Goal: Information Seeking & Learning: Learn about a topic

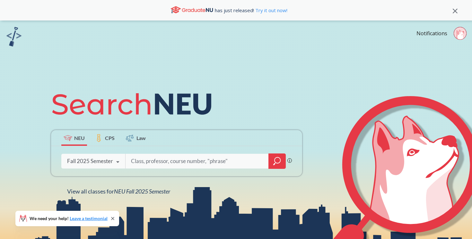
click at [460, 11] on div "has just released! Try it out now!" at bounding box center [236, 10] width 472 height 21
click at [454, 9] on icon at bounding box center [455, 11] width 5 height 5
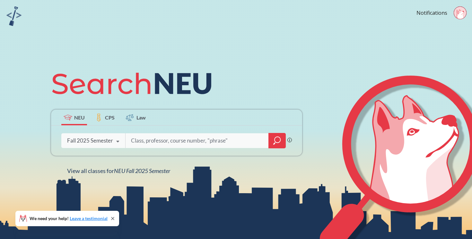
click at [461, 12] on icon at bounding box center [460, 14] width 8 height 10
click at [154, 141] on input "search" at bounding box center [197, 140] width 134 height 13
type input "mktg 320"
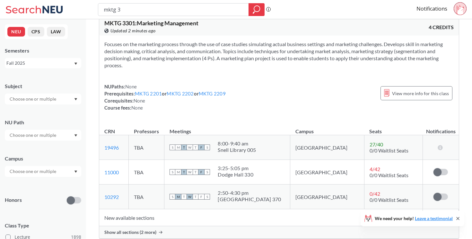
scroll to position [1268, 0]
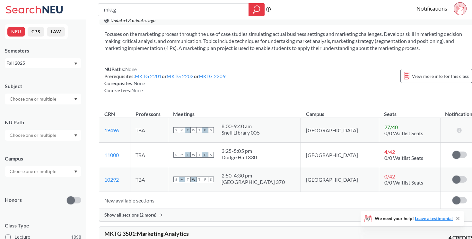
type input "mktg"
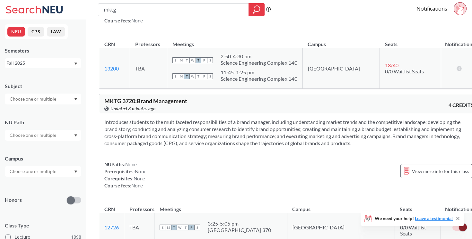
scroll to position [3685, 0]
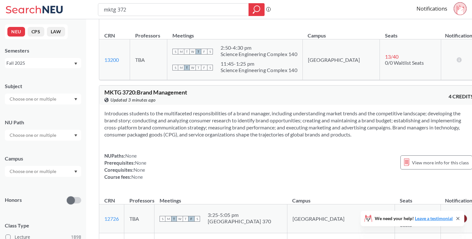
type input "mktg 3720"
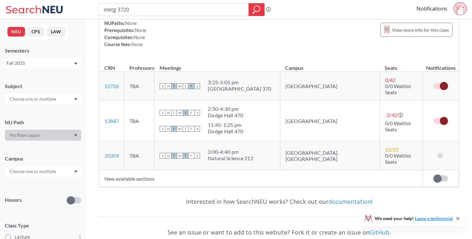
scroll to position [77, 0]
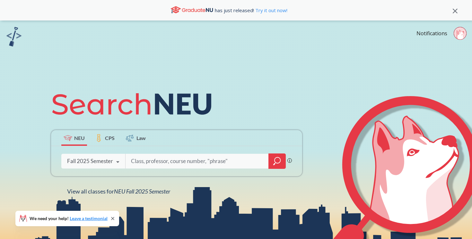
click at [143, 166] on input "search" at bounding box center [197, 161] width 134 height 13
type input "arth"
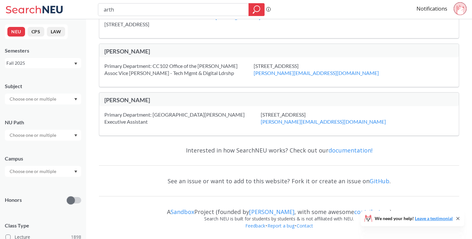
scroll to position [1548, 0]
type input "a"
type input "orgb"
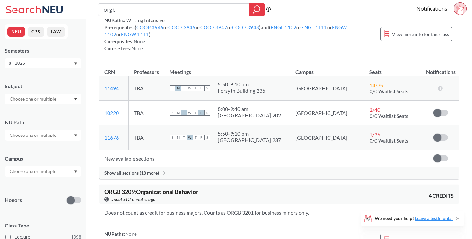
scroll to position [228, 0]
click at [148, 177] on div "Show all sections (18 more)" at bounding box center [279, 173] width 360 height 12
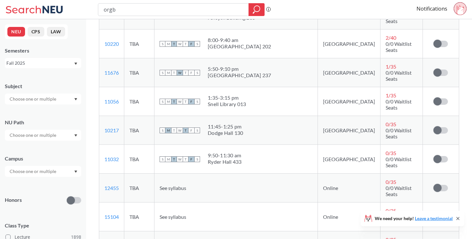
scroll to position [303, 0]
click at [439, 213] on span at bounding box center [437, 217] width 8 height 8
click at [433, 214] on input "checkbox" at bounding box center [433, 214] width 0 height 0
click at [442, 185] on label at bounding box center [440, 188] width 14 height 6
click at [433, 185] on input "checkbox" at bounding box center [433, 185] width 0 height 0
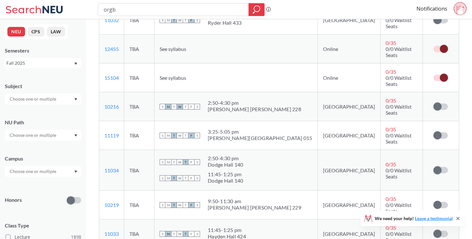
scroll to position [443, 0]
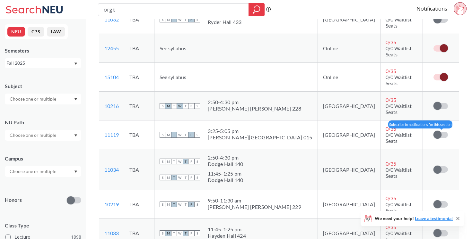
click at [437, 131] on span at bounding box center [437, 135] width 8 height 8
click at [433, 132] on input "checkbox" at bounding box center [433, 132] width 0 height 0
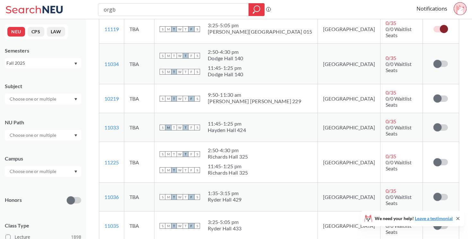
scroll to position [550, 0]
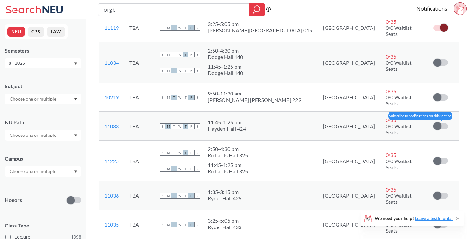
click at [435, 122] on span at bounding box center [437, 126] width 8 height 8
click at [433, 123] on input "checkbox" at bounding box center [433, 123] width 0 height 0
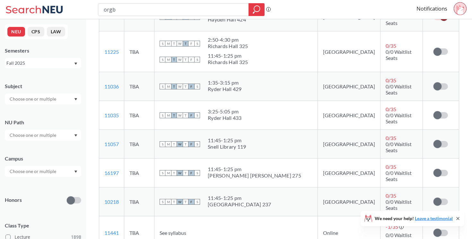
scroll to position [661, 0]
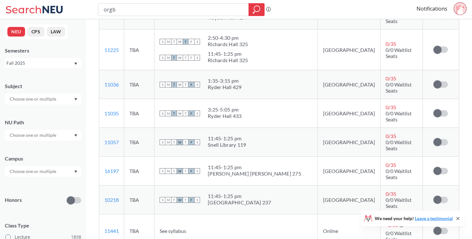
click at [441, 228] on label at bounding box center [440, 231] width 14 height 6
click at [433, 228] on input "checkbox" at bounding box center [433, 228] width 0 height 0
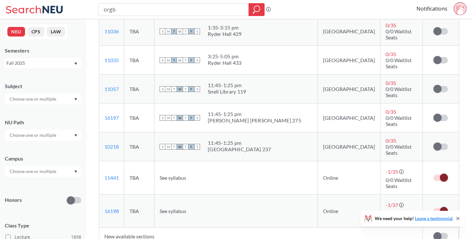
scroll to position [726, 0]
